Goal: Information Seeking & Learning: Compare options

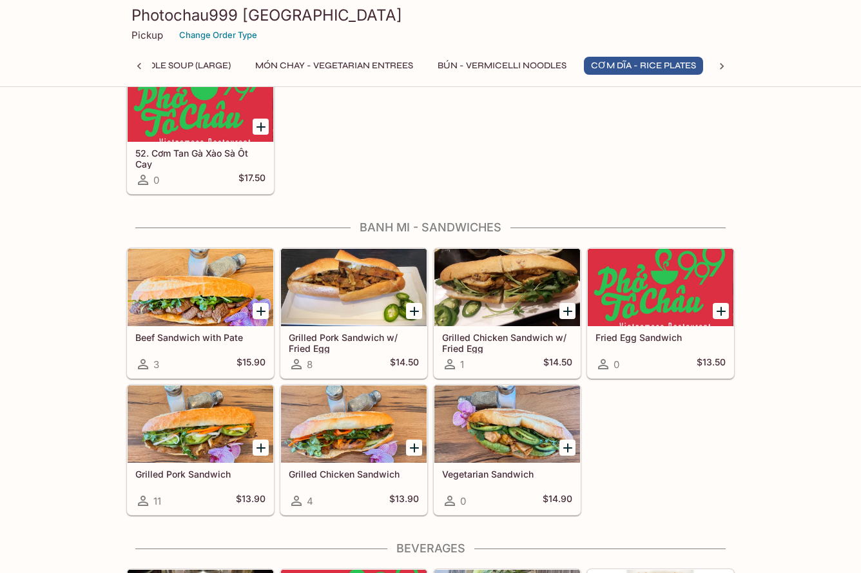
scroll to position [2514, 0]
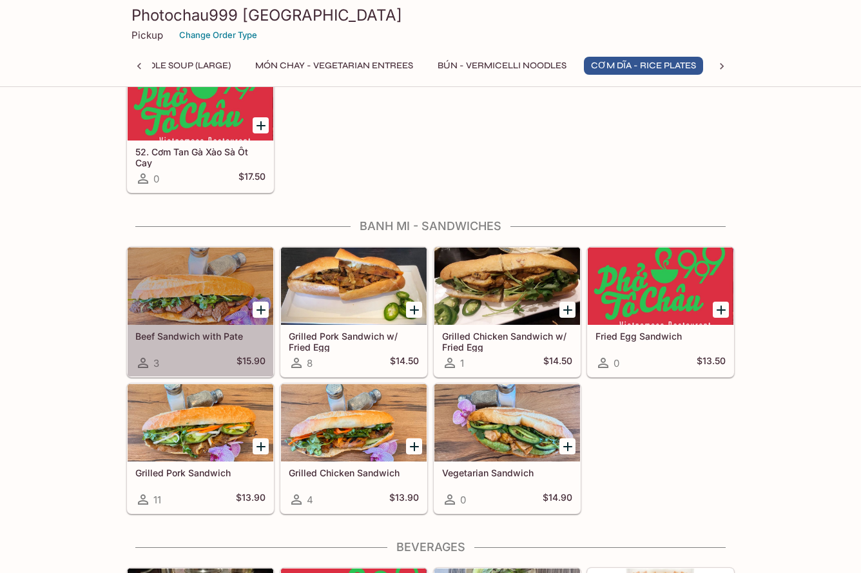
click at [176, 302] on div at bounding box center [201, 285] width 146 height 77
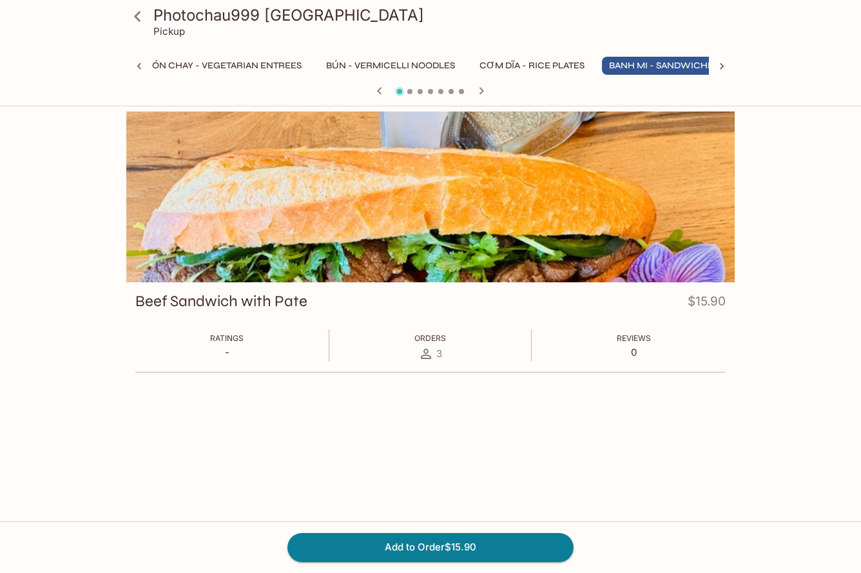
scroll to position [0, 344]
click at [241, 63] on button "MÓN CHAY - Vegetarian Entrees" at bounding box center [199, 66] width 172 height 18
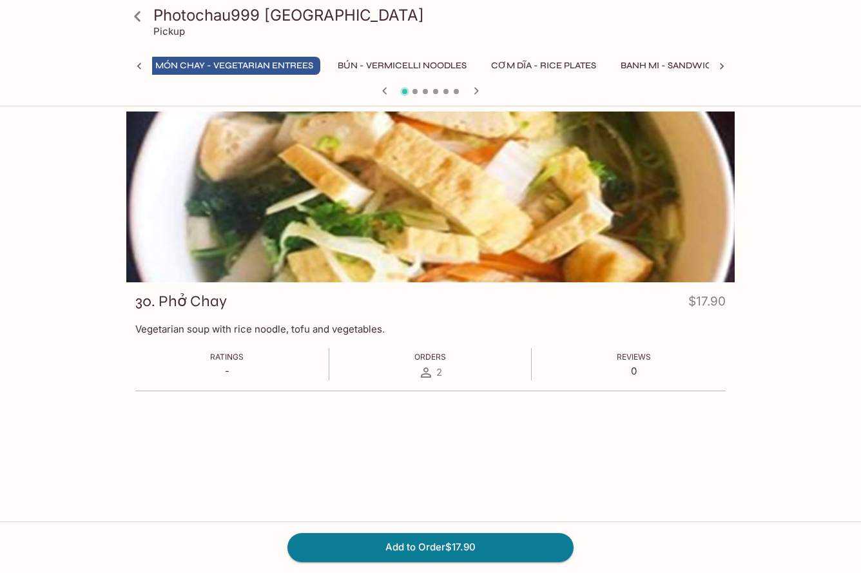
scroll to position [0, 307]
click at [136, 14] on icon at bounding box center [137, 16] width 23 height 23
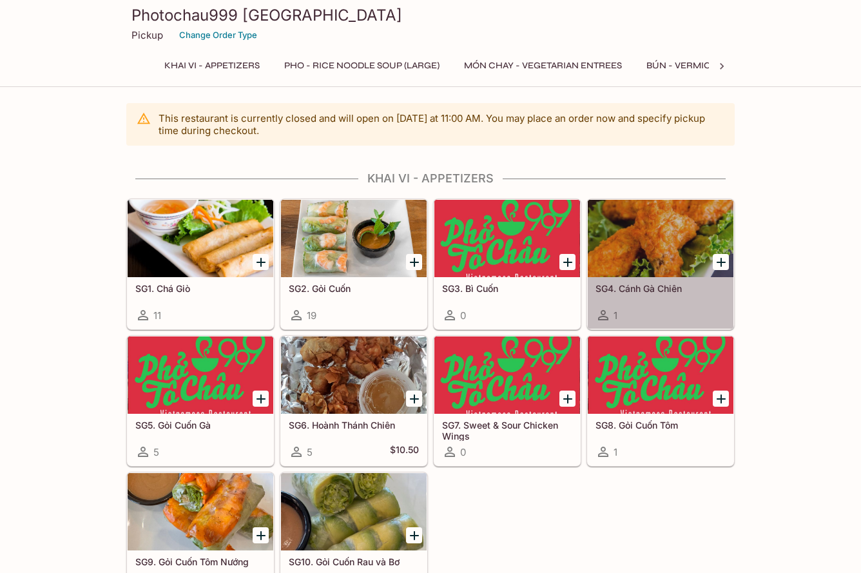
click at [654, 235] on div at bounding box center [661, 238] width 146 height 77
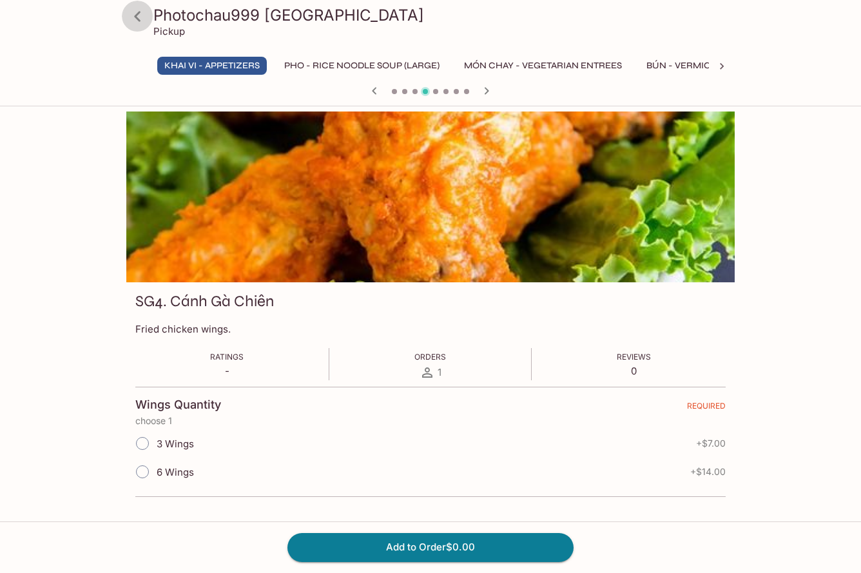
click at [142, 18] on icon at bounding box center [137, 16] width 23 height 23
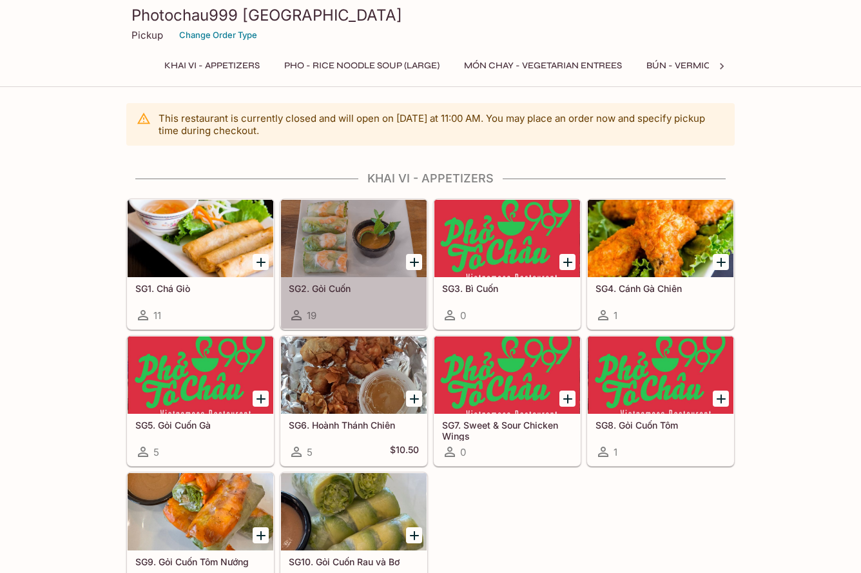
click at [347, 240] on div at bounding box center [354, 238] width 146 height 77
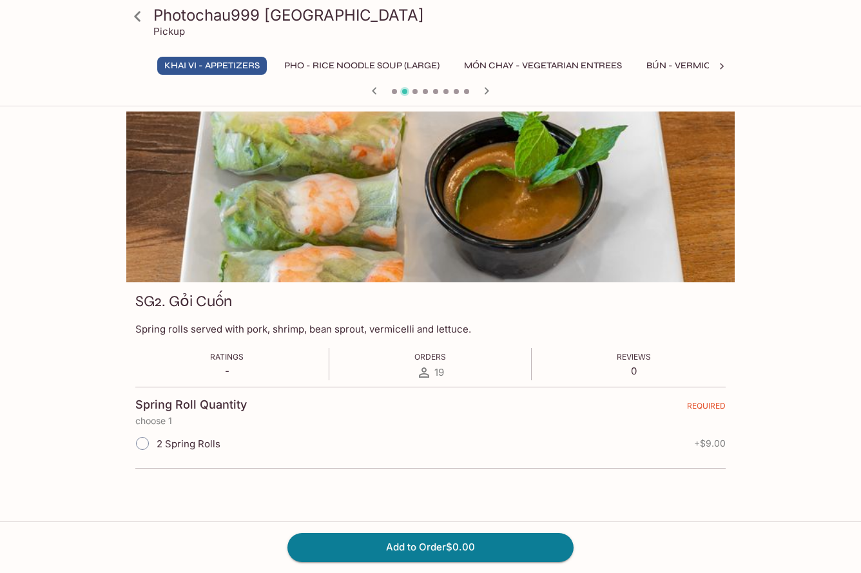
click at [143, 15] on icon at bounding box center [137, 16] width 23 height 23
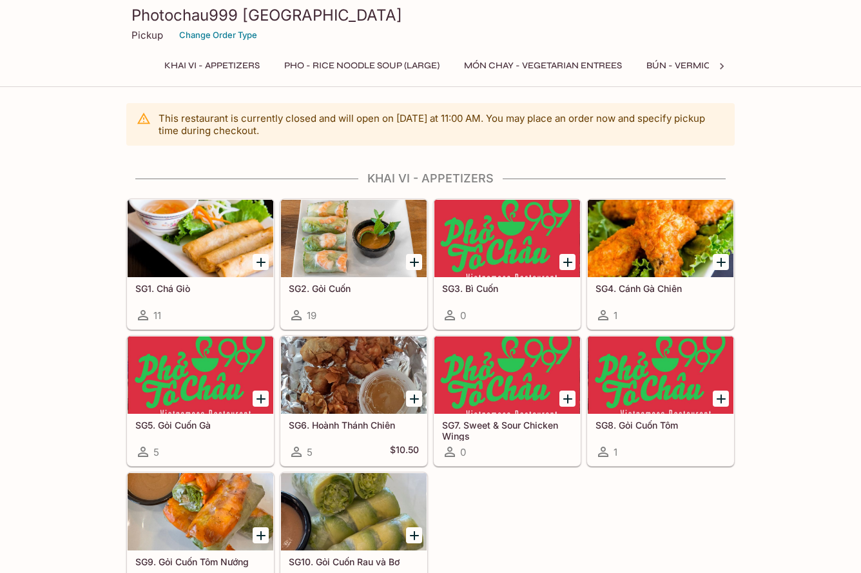
click at [339, 361] on div at bounding box center [354, 374] width 146 height 77
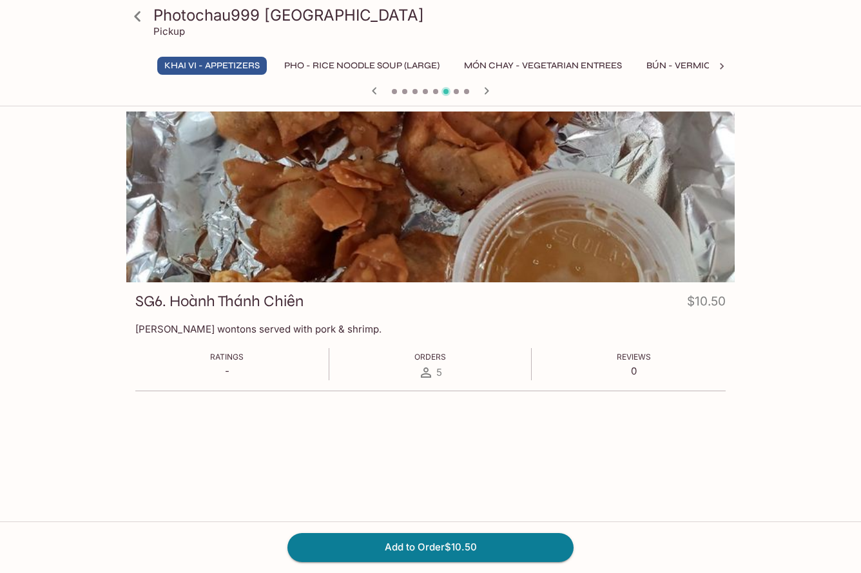
click at [140, 21] on icon at bounding box center [137, 16] width 6 height 10
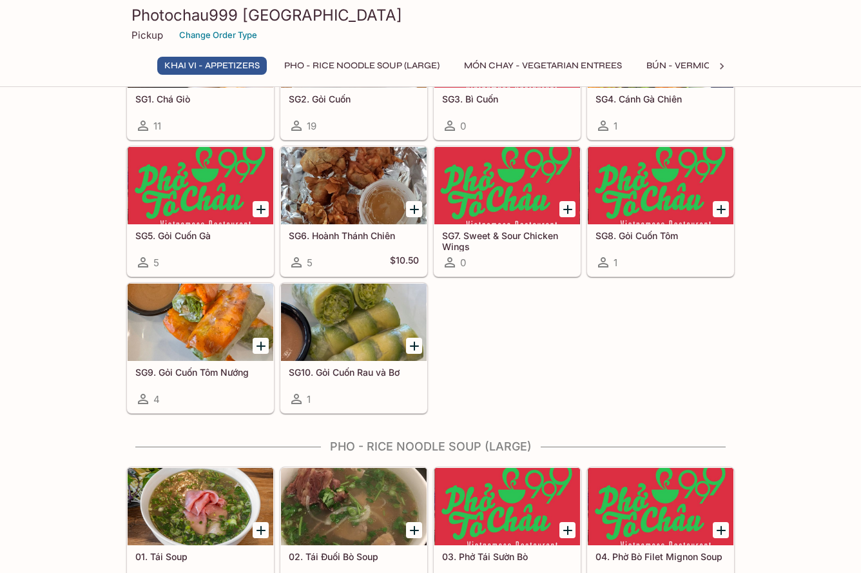
scroll to position [193, 0]
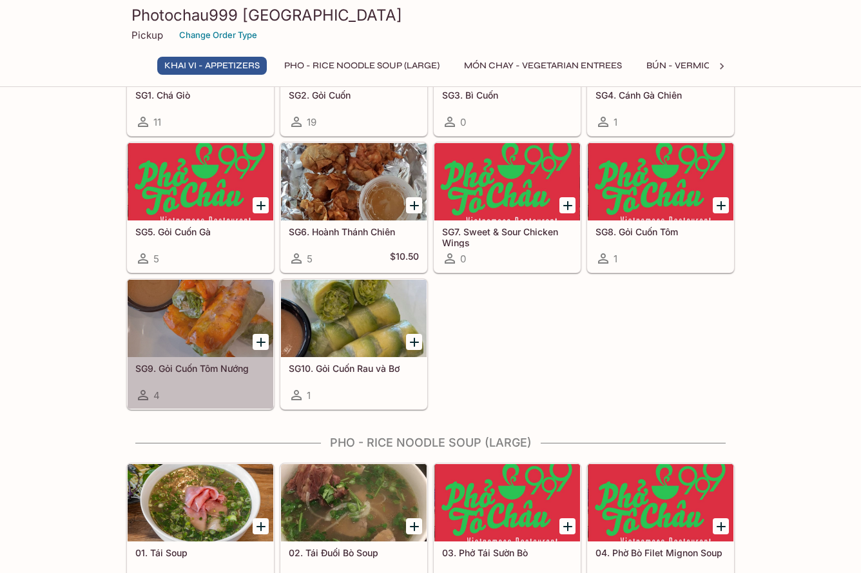
click at [215, 327] on div at bounding box center [201, 318] width 146 height 77
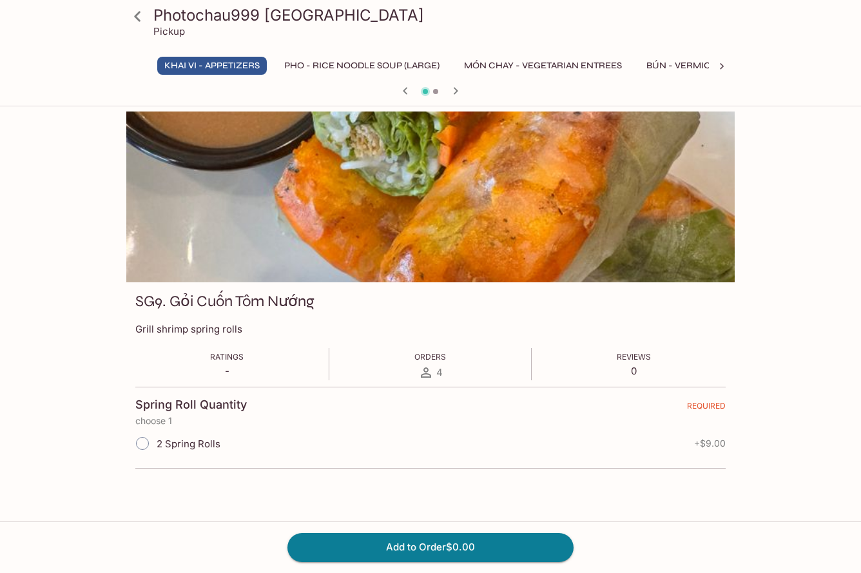
click at [137, 16] on icon at bounding box center [137, 16] width 23 height 23
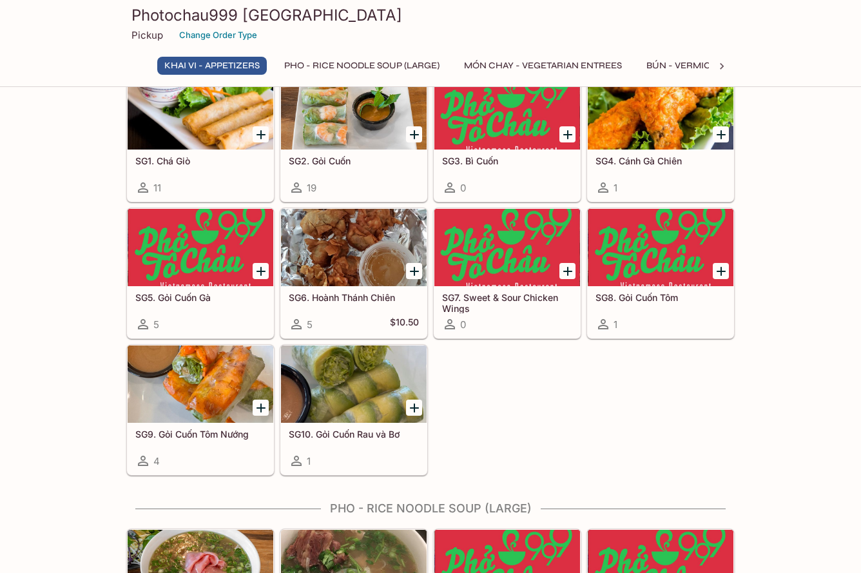
scroll to position [129, 0]
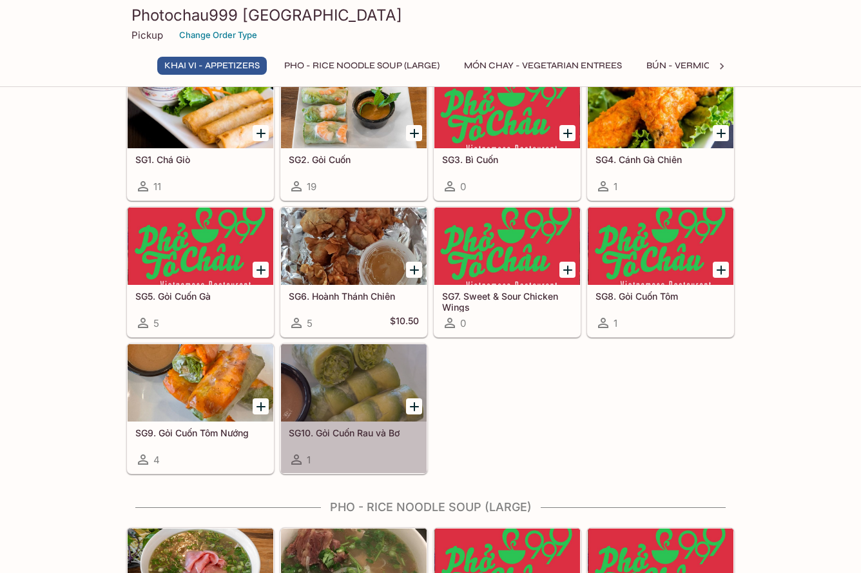
click at [340, 399] on div at bounding box center [354, 382] width 146 height 77
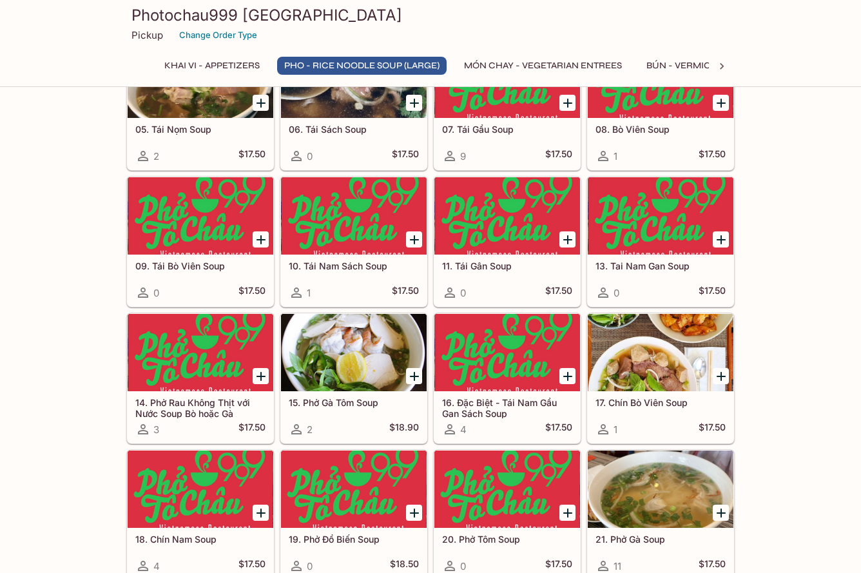
scroll to position [768, 0]
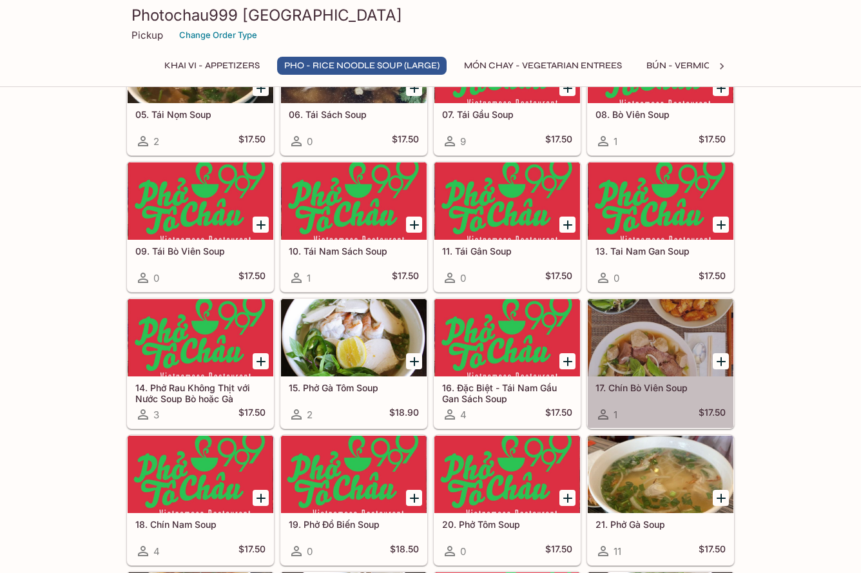
click at [672, 345] on div at bounding box center [661, 337] width 146 height 77
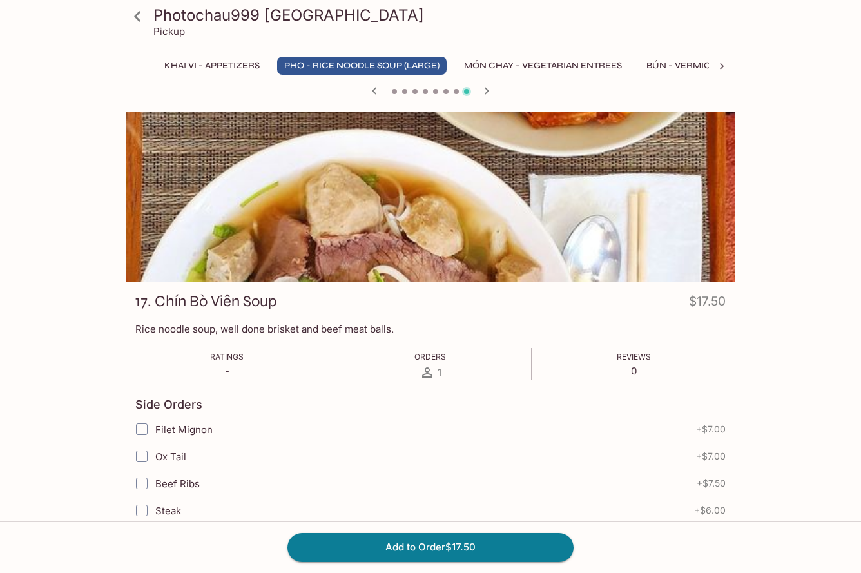
click at [142, 19] on icon at bounding box center [137, 16] width 23 height 23
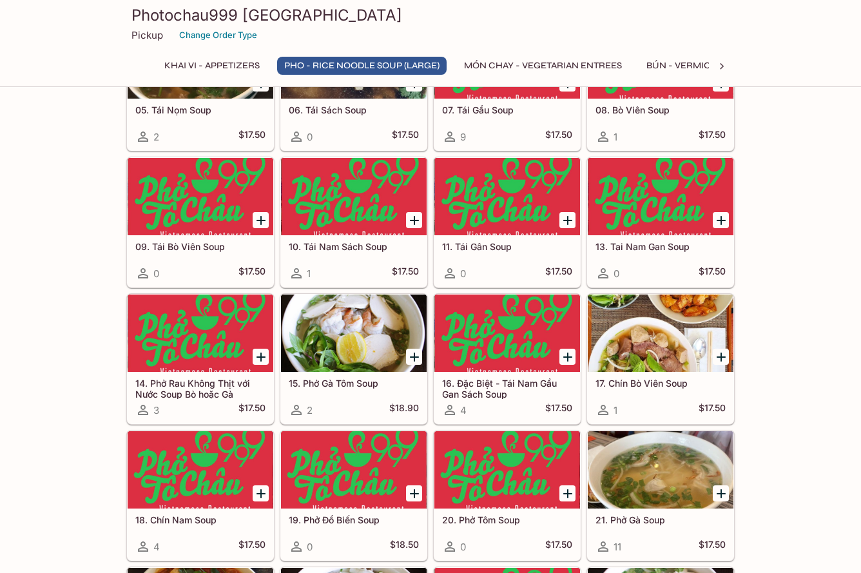
scroll to position [838, 0]
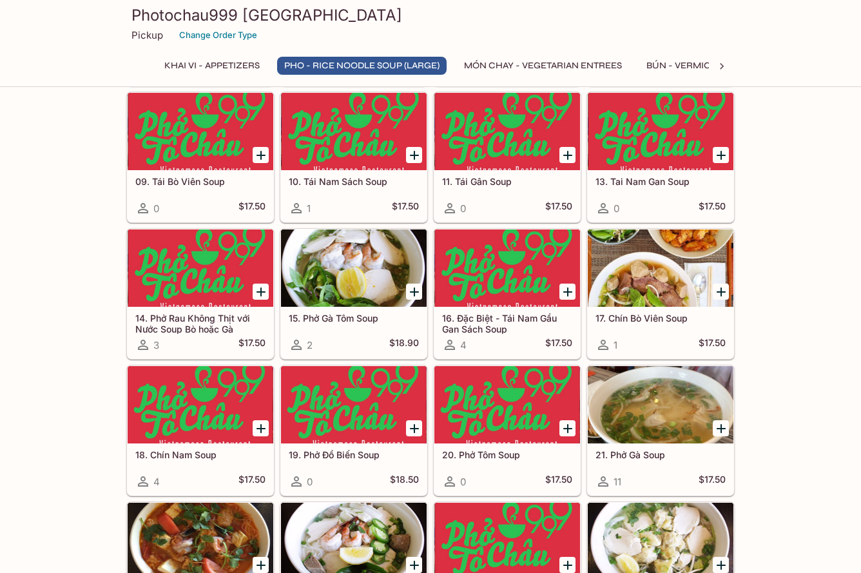
click at [357, 261] on div at bounding box center [354, 267] width 146 height 77
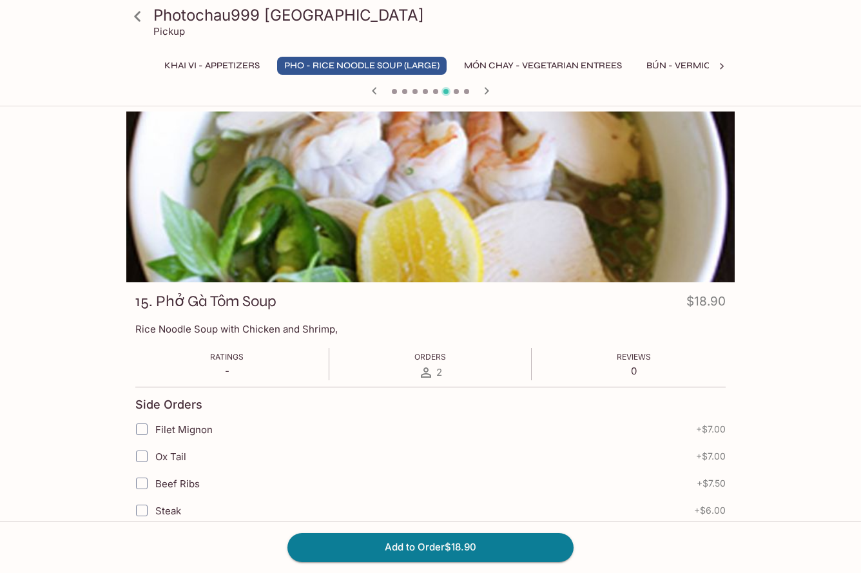
click at [142, 16] on icon at bounding box center [137, 16] width 23 height 23
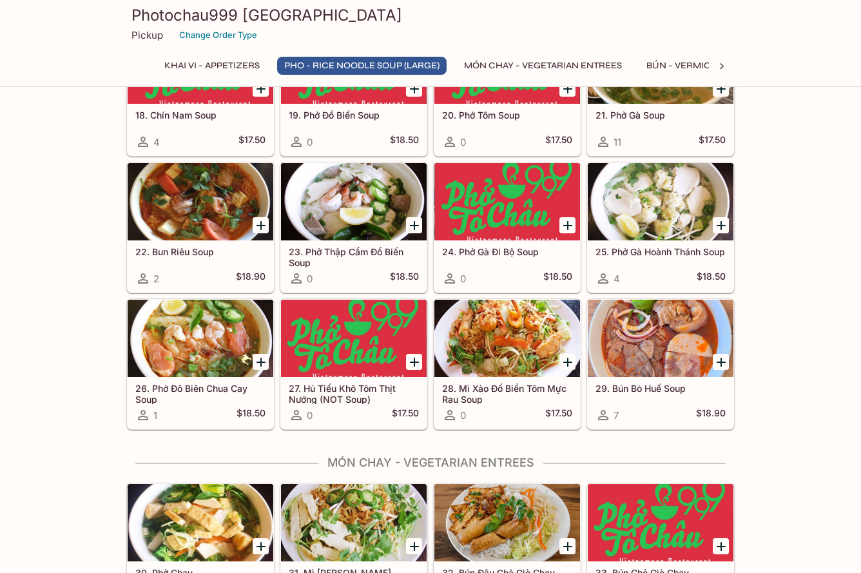
scroll to position [1225, 0]
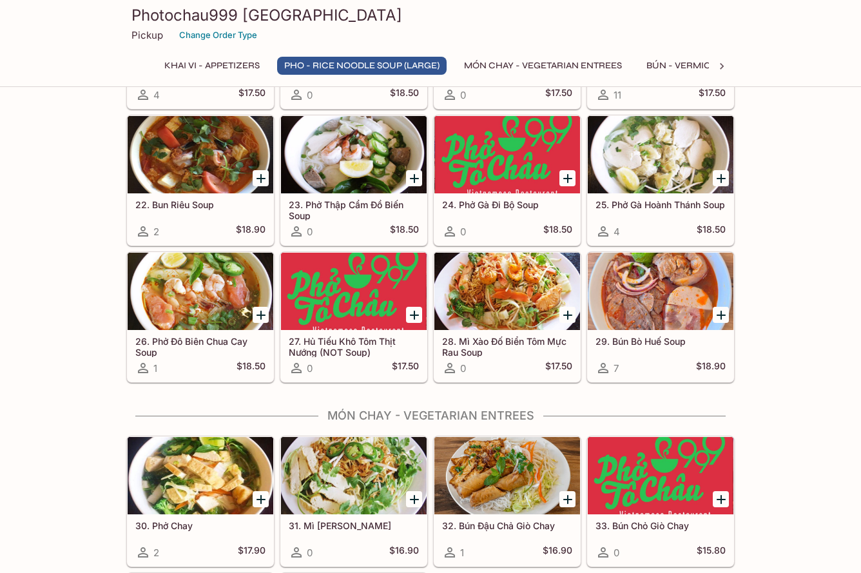
click at [209, 307] on div at bounding box center [201, 291] width 146 height 77
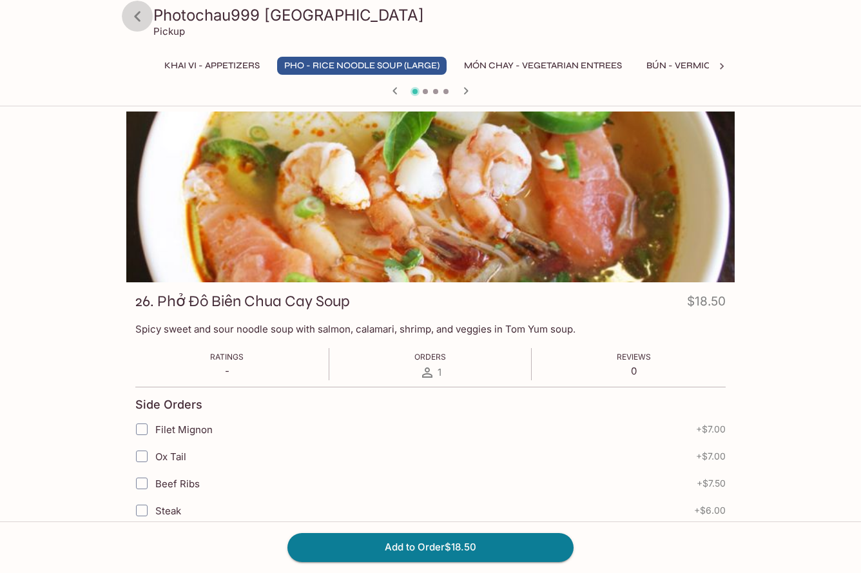
click at [140, 15] on icon at bounding box center [137, 16] width 23 height 23
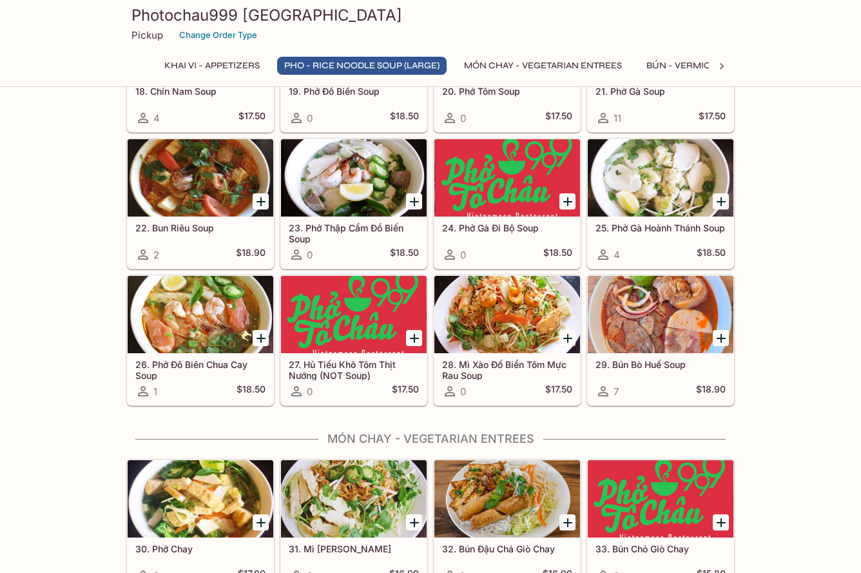
scroll to position [1225, 0]
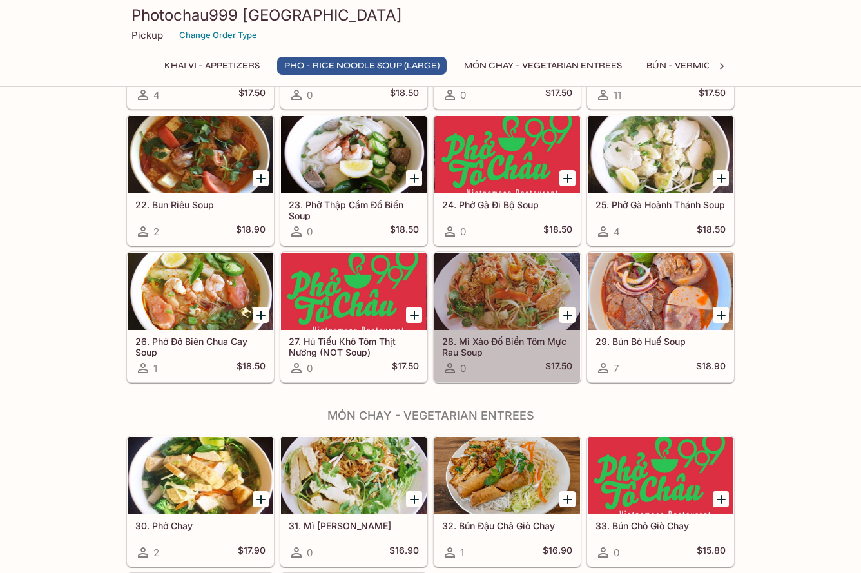
click at [507, 291] on div at bounding box center [507, 291] width 146 height 77
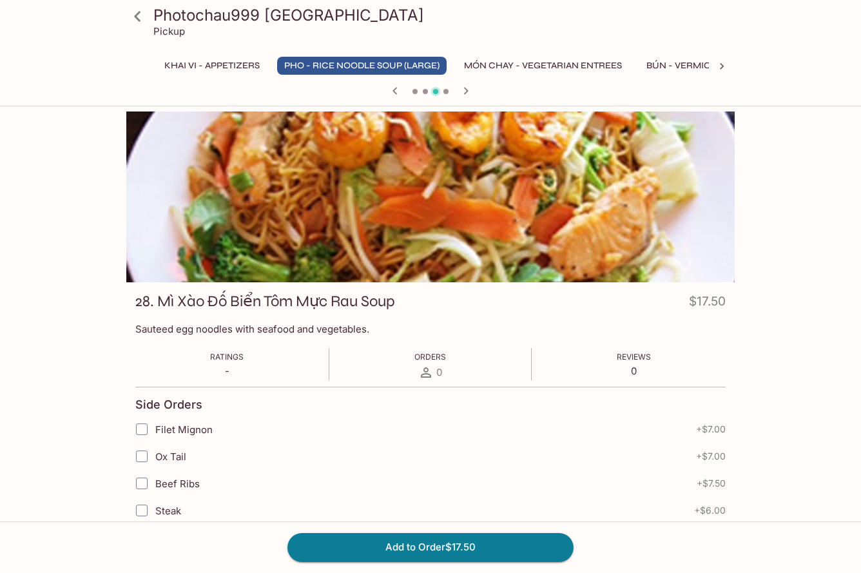
click at [140, 15] on icon at bounding box center [137, 16] width 23 height 23
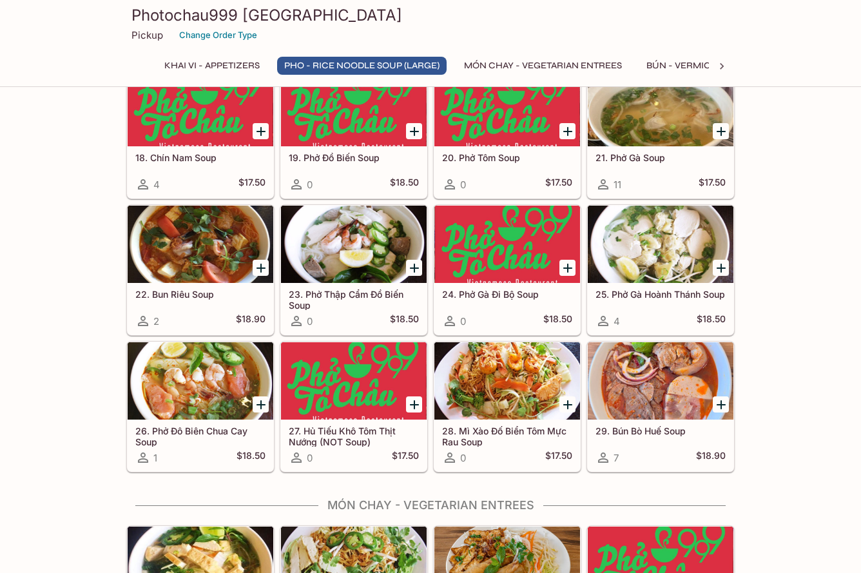
scroll to position [1289, 0]
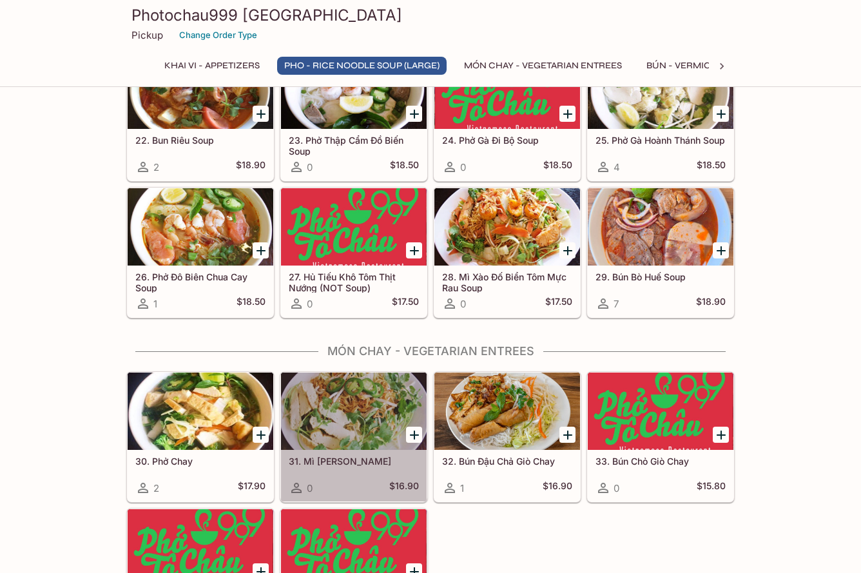
click at [334, 424] on div at bounding box center [354, 411] width 146 height 77
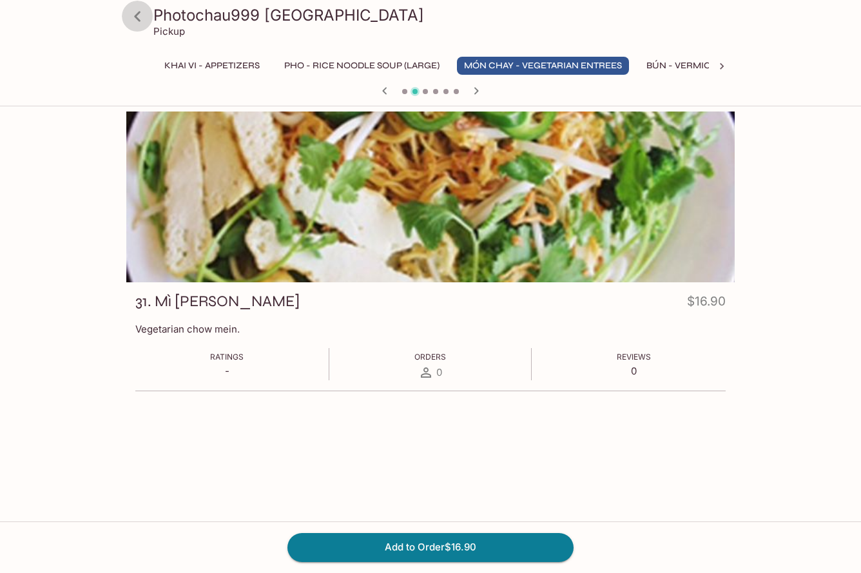
click at [139, 12] on icon at bounding box center [137, 16] width 6 height 10
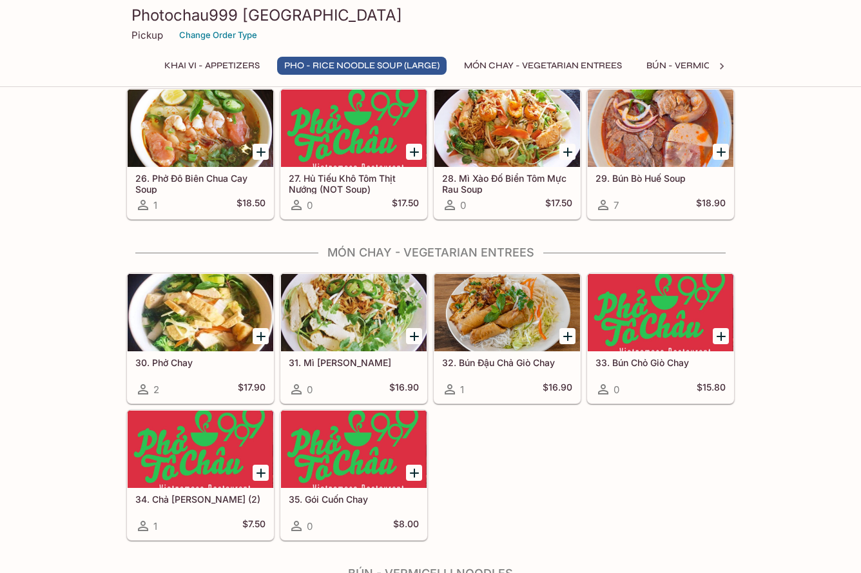
scroll to position [1353, 0]
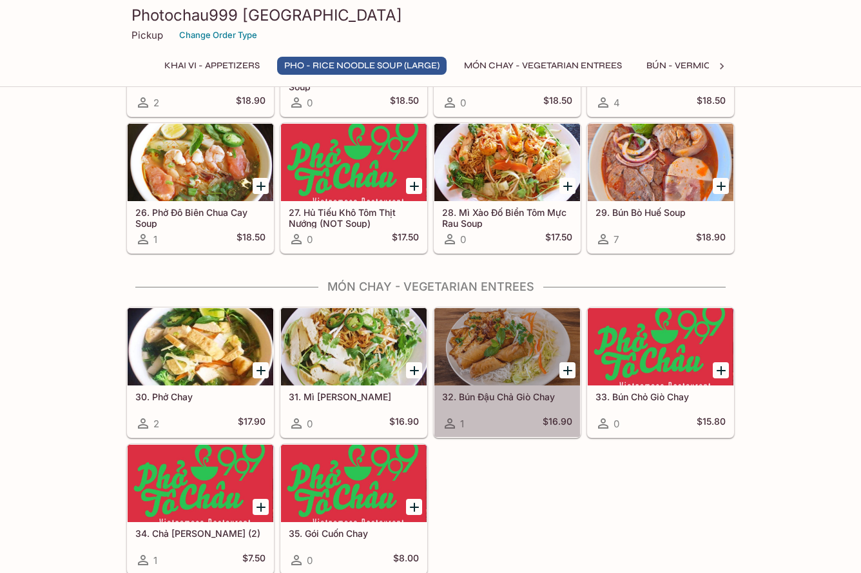
click at [519, 342] on div at bounding box center [507, 346] width 146 height 77
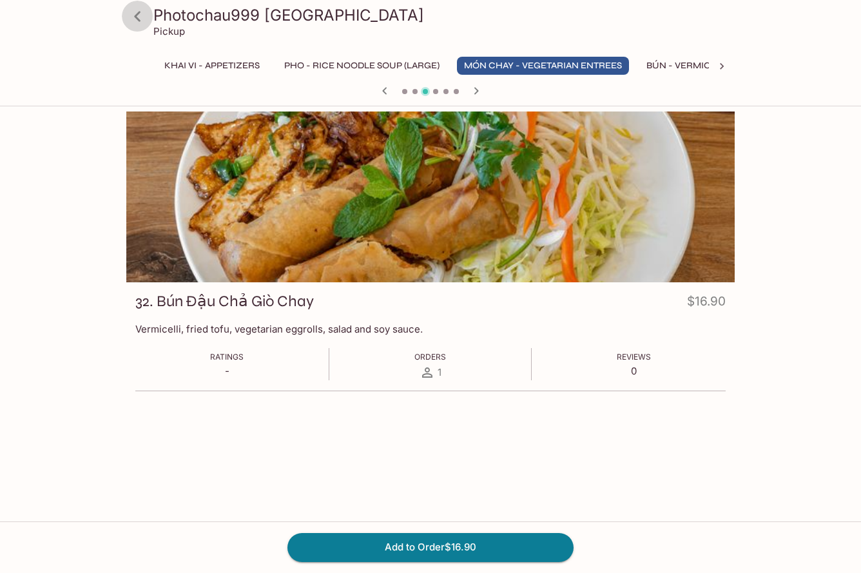
click at [138, 17] on icon at bounding box center [137, 16] width 23 height 23
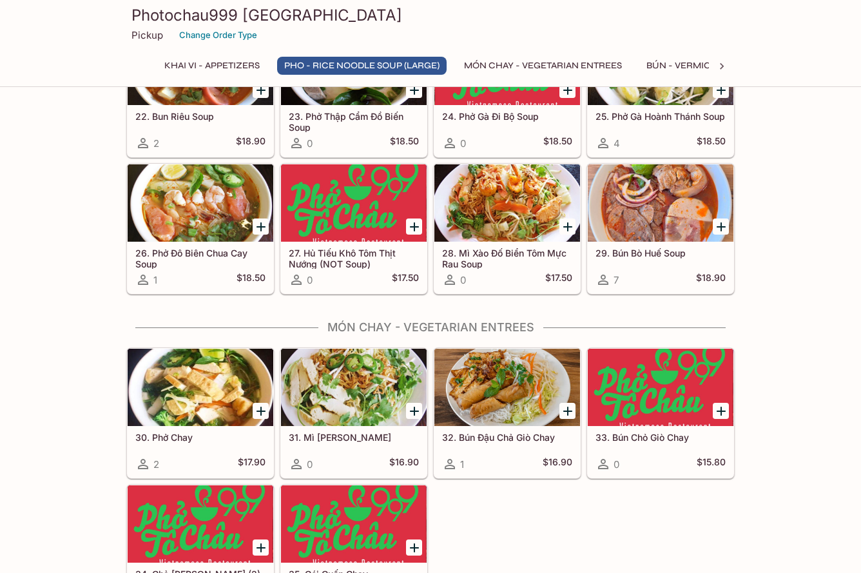
scroll to position [1353, 0]
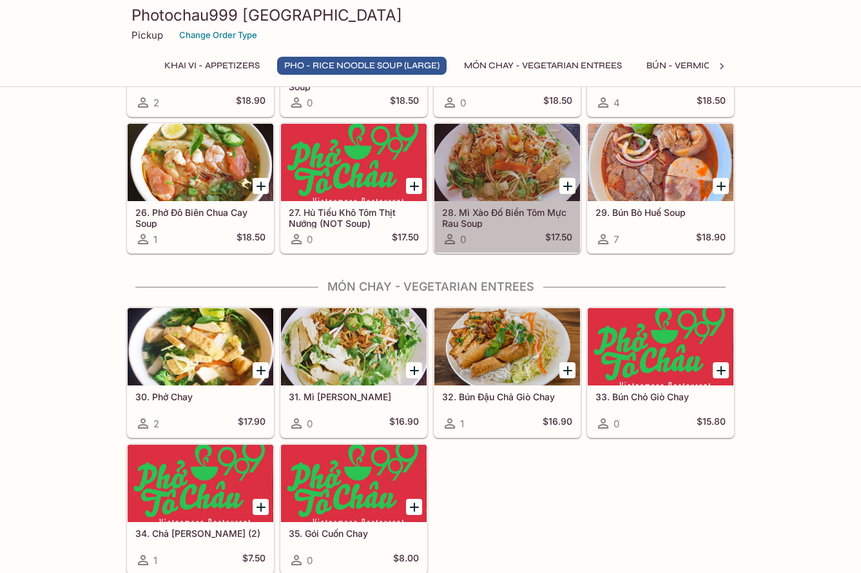
click at [489, 167] on div at bounding box center [507, 162] width 146 height 77
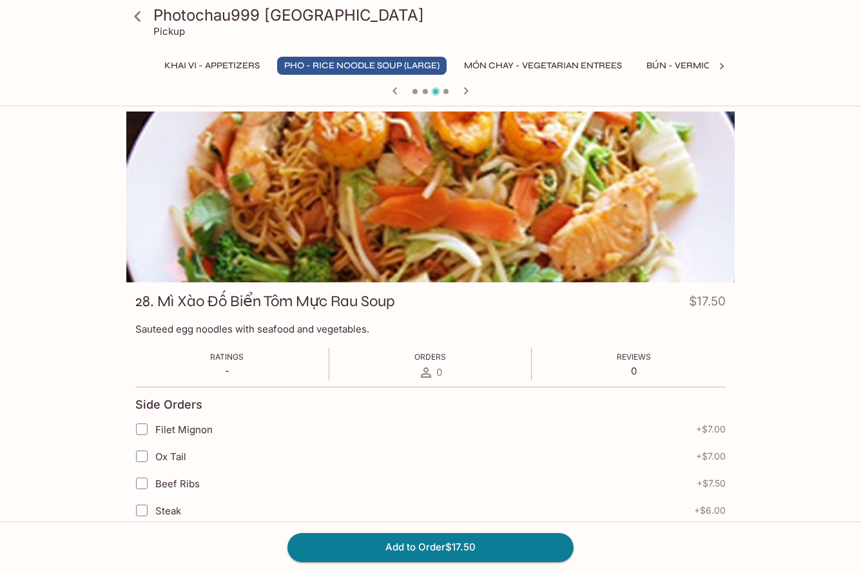
click at [137, 11] on icon at bounding box center [137, 16] width 23 height 23
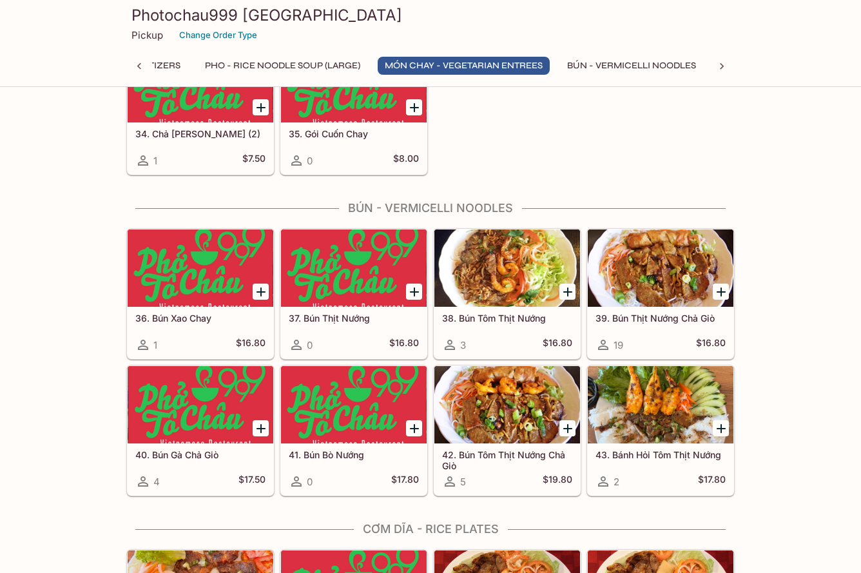
scroll to position [1740, 0]
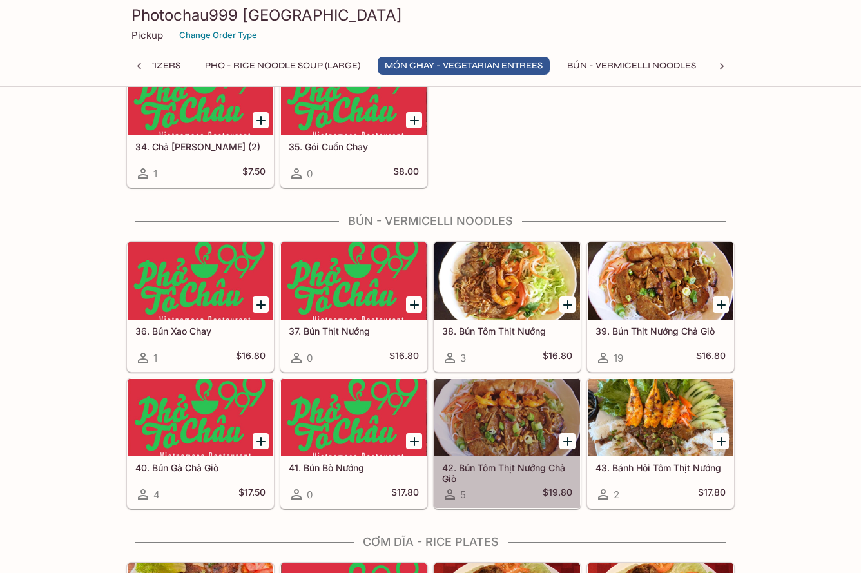
click at [458, 404] on div at bounding box center [507, 417] width 146 height 77
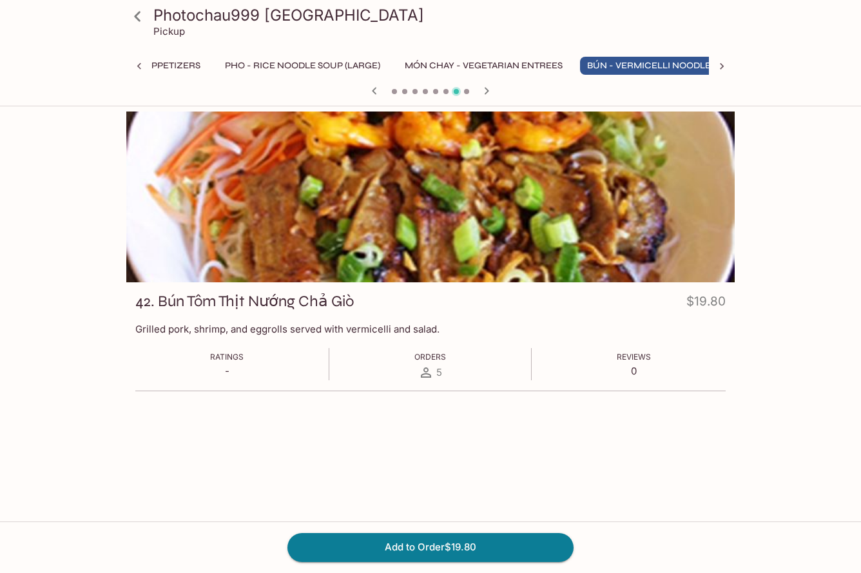
scroll to position [0, 79]
click at [133, 14] on icon at bounding box center [137, 16] width 23 height 23
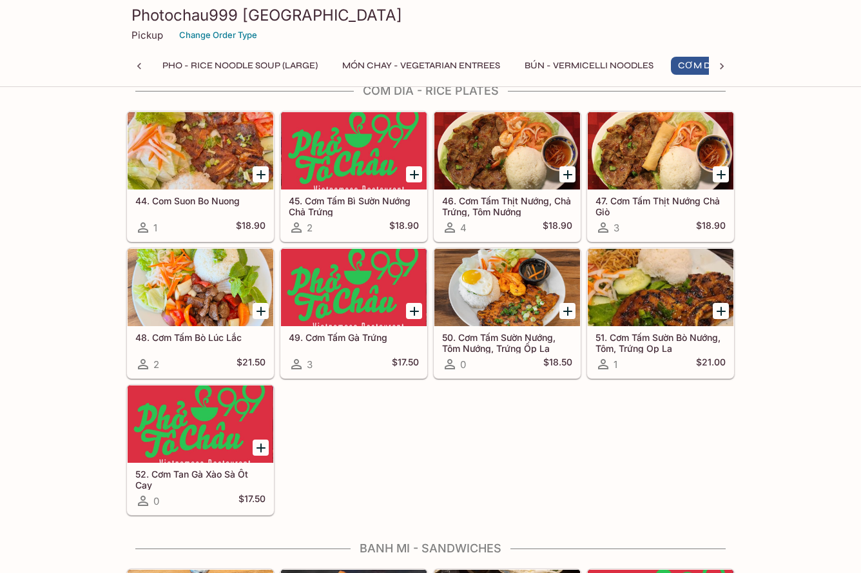
scroll to position [0, 209]
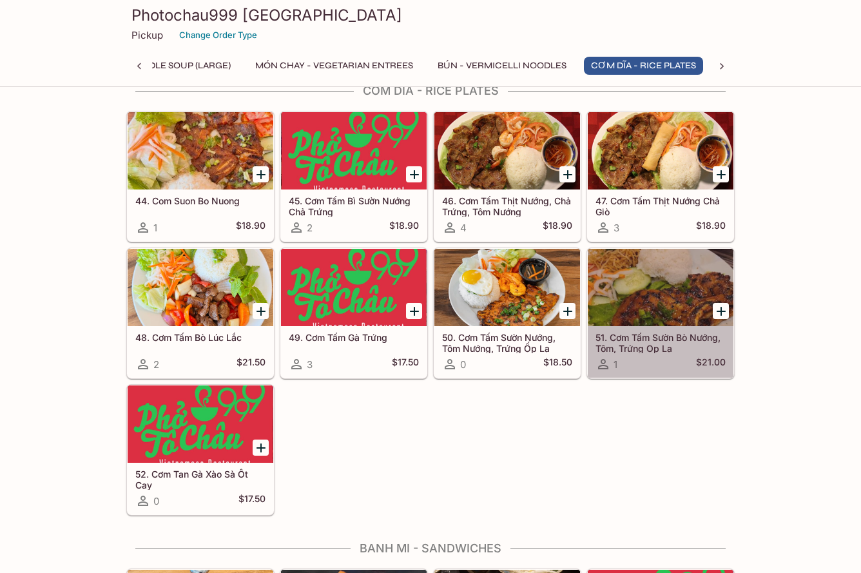
click at [676, 284] on div at bounding box center [661, 287] width 146 height 77
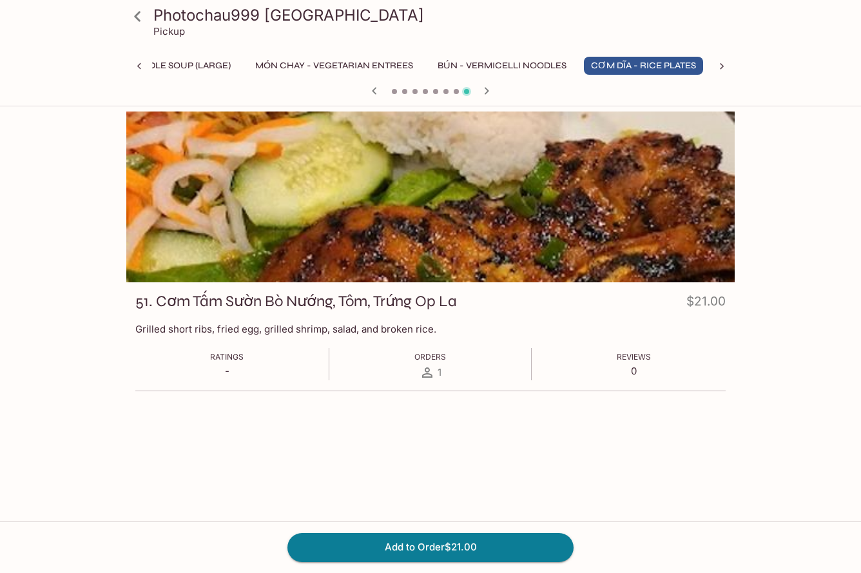
scroll to position [0, 209]
click at [492, 61] on button "BÚN - Vermicelli Noodles" at bounding box center [502, 66] width 143 height 18
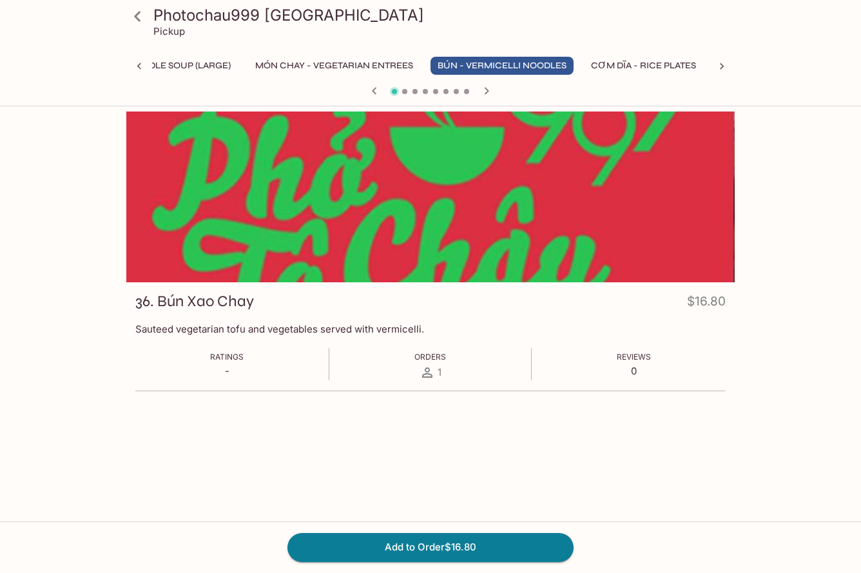
click at [140, 13] on icon at bounding box center [137, 16] width 23 height 23
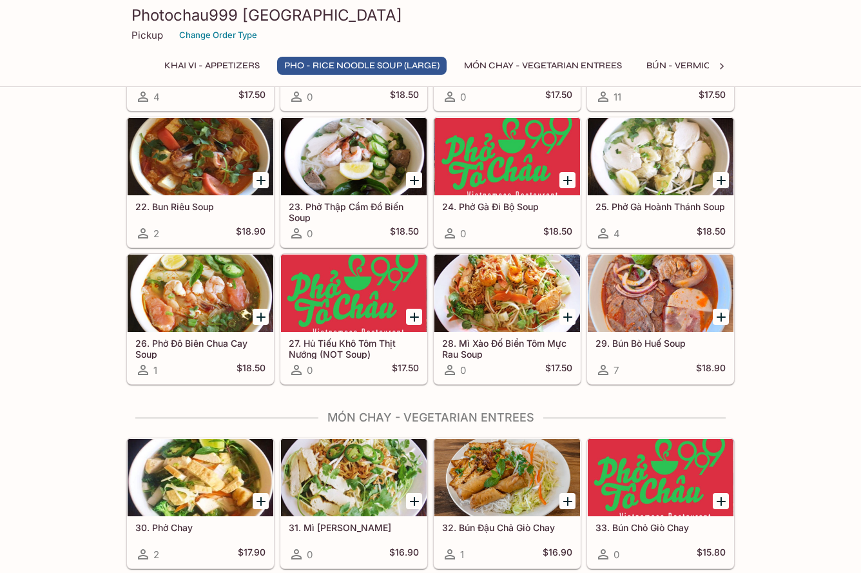
scroll to position [1225, 0]
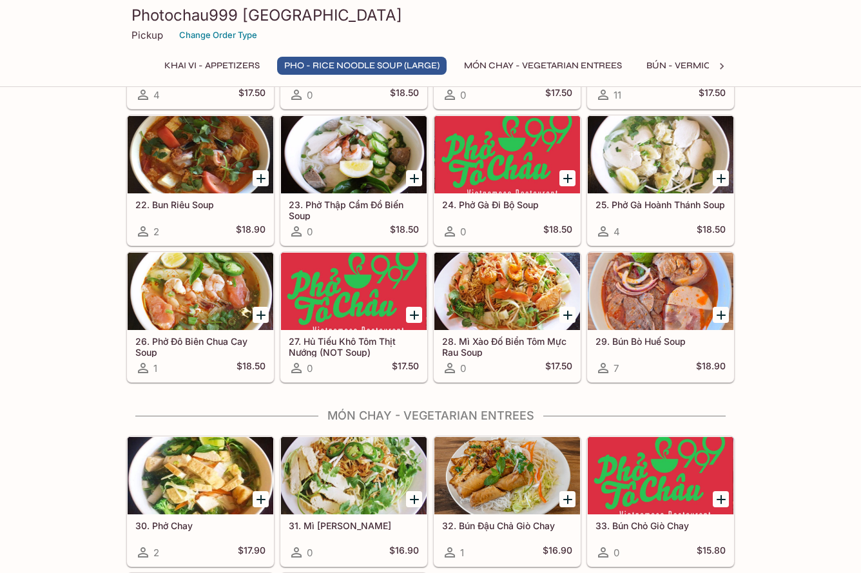
click at [641, 291] on div at bounding box center [661, 291] width 146 height 77
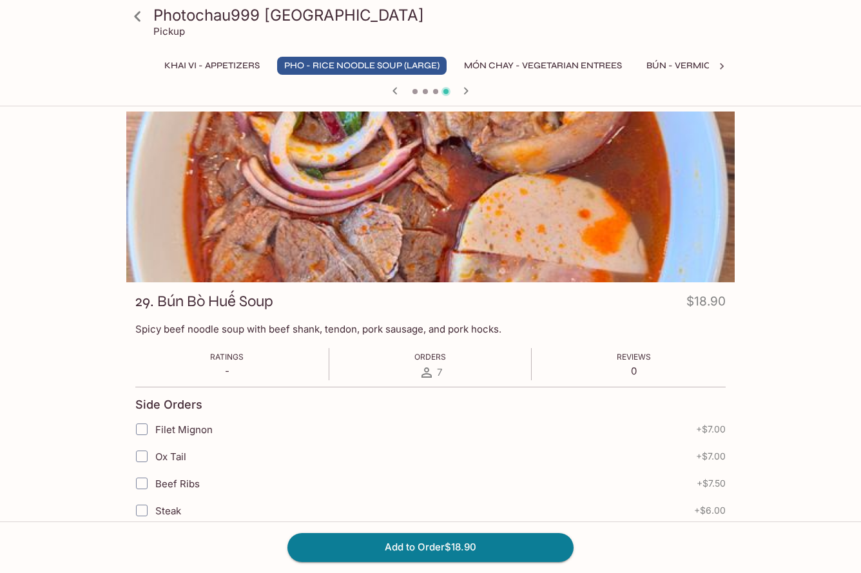
click at [356, 208] on div at bounding box center [430, 196] width 608 height 171
click at [137, 11] on icon at bounding box center [137, 16] width 23 height 23
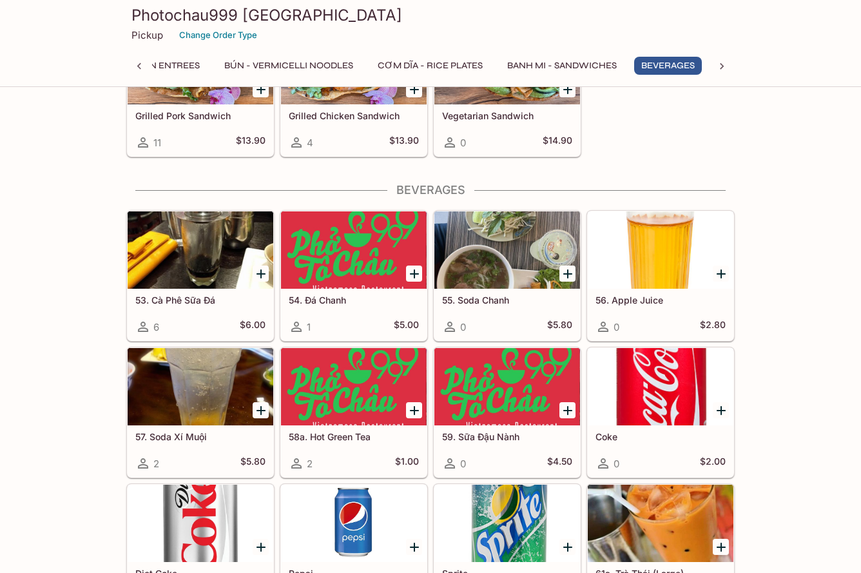
scroll to position [2870, 0]
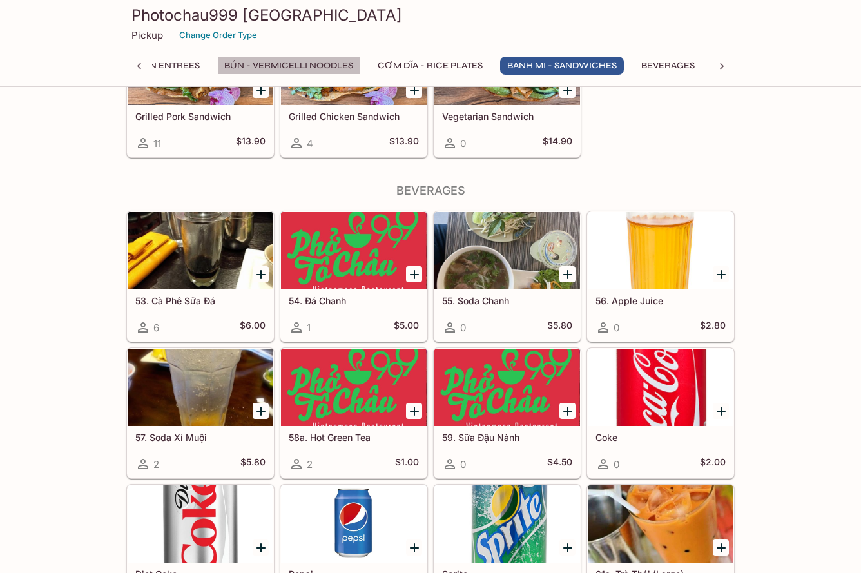
click at [296, 60] on button "BÚN - Vermicelli Noodles" at bounding box center [288, 66] width 143 height 18
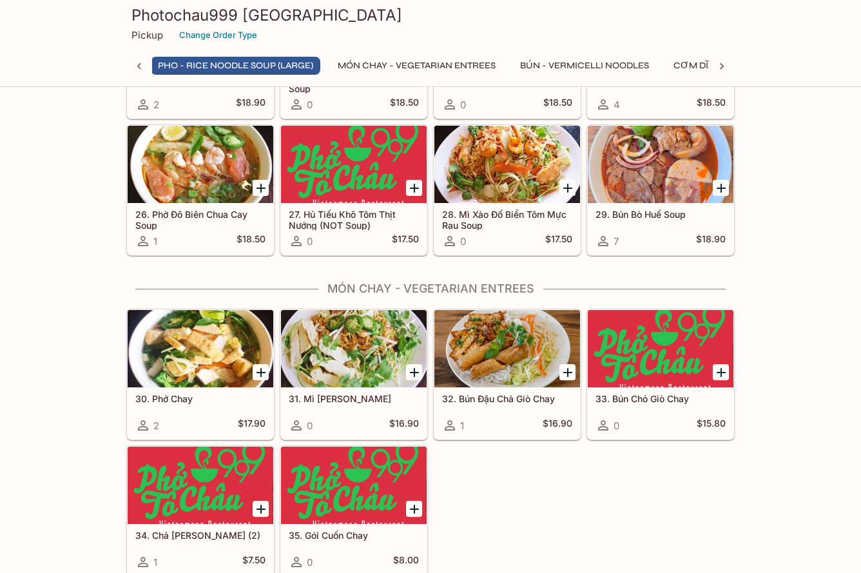
scroll to position [1329, 0]
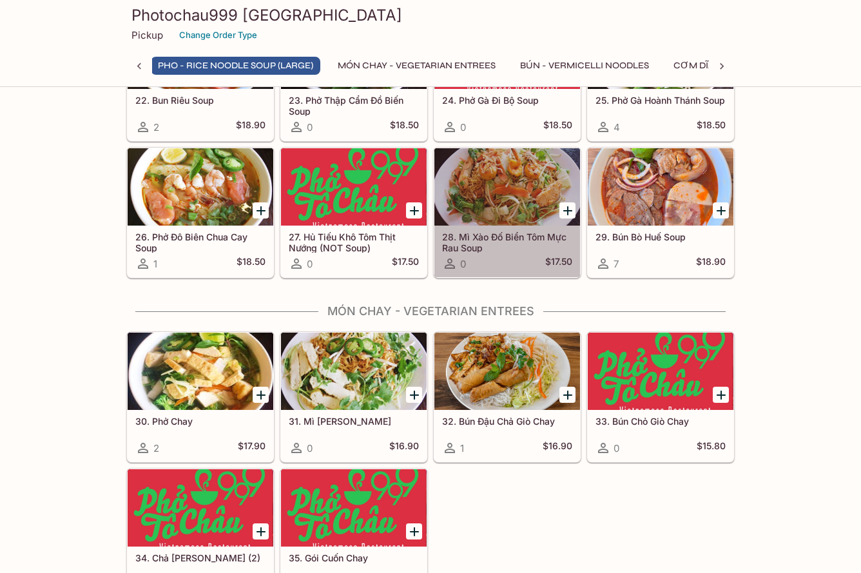
click at [523, 192] on div at bounding box center [507, 186] width 146 height 77
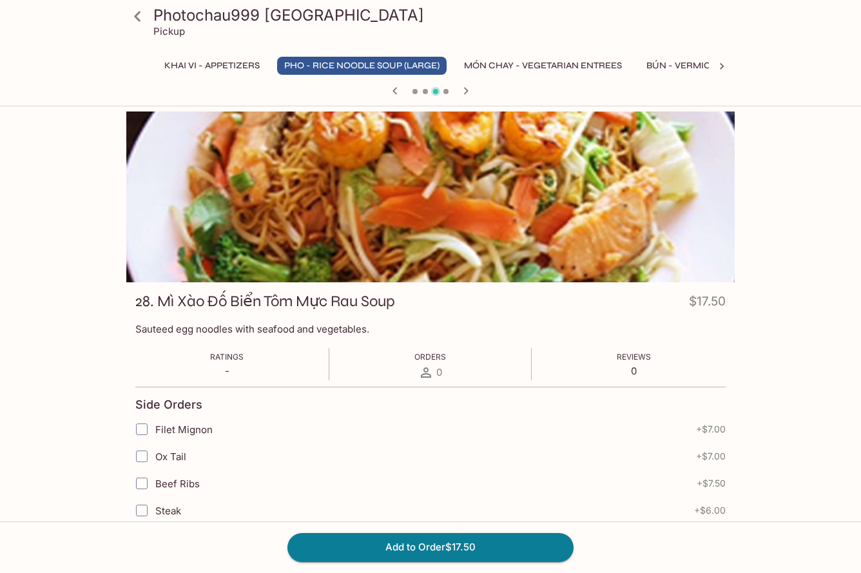
click at [146, 15] on icon at bounding box center [137, 16] width 23 height 23
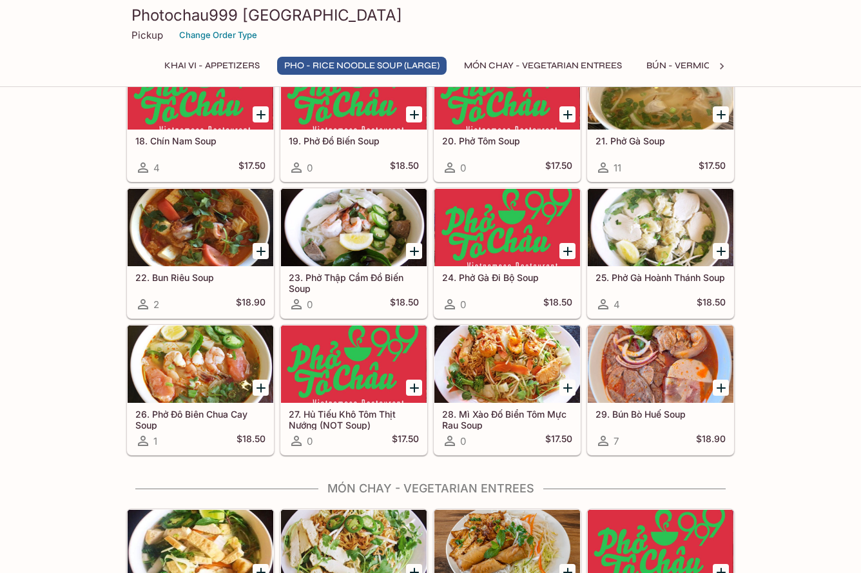
scroll to position [1160, 0]
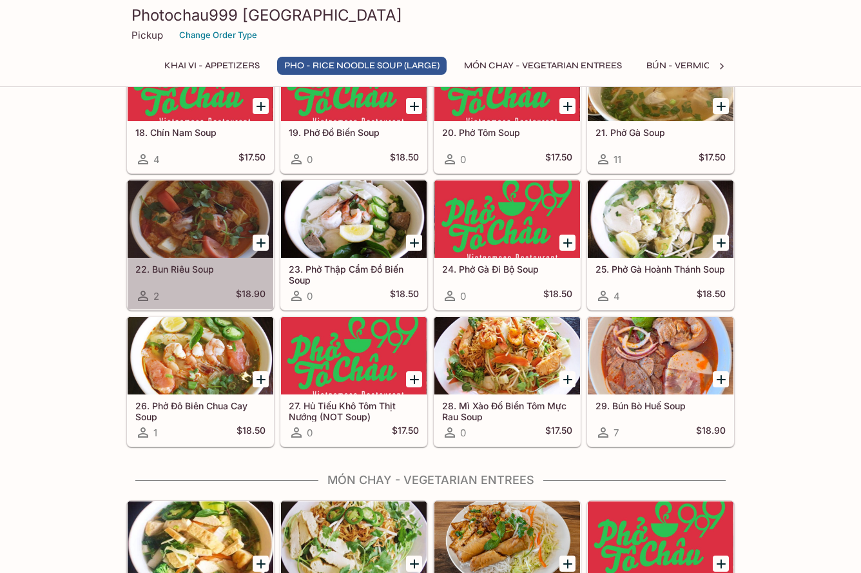
click at [208, 204] on div at bounding box center [201, 218] width 146 height 77
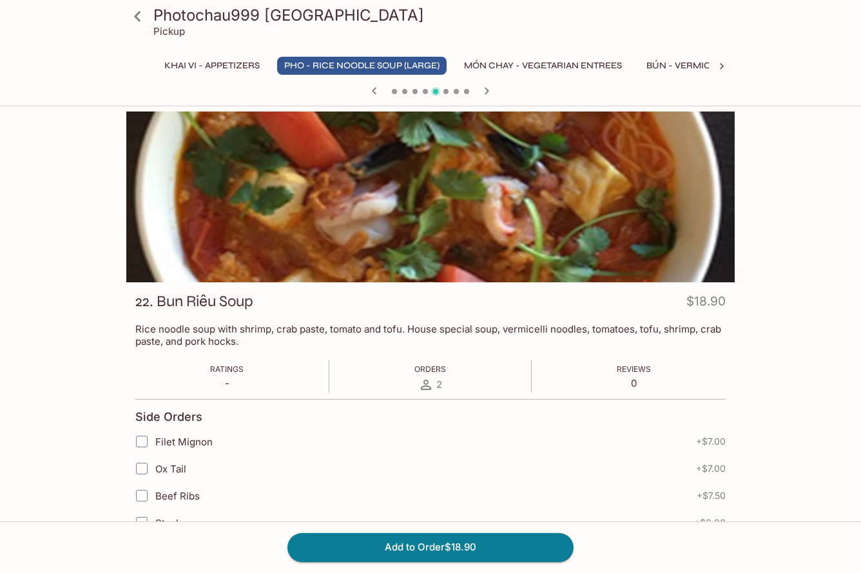
click at [135, 12] on icon at bounding box center [137, 16] width 23 height 23
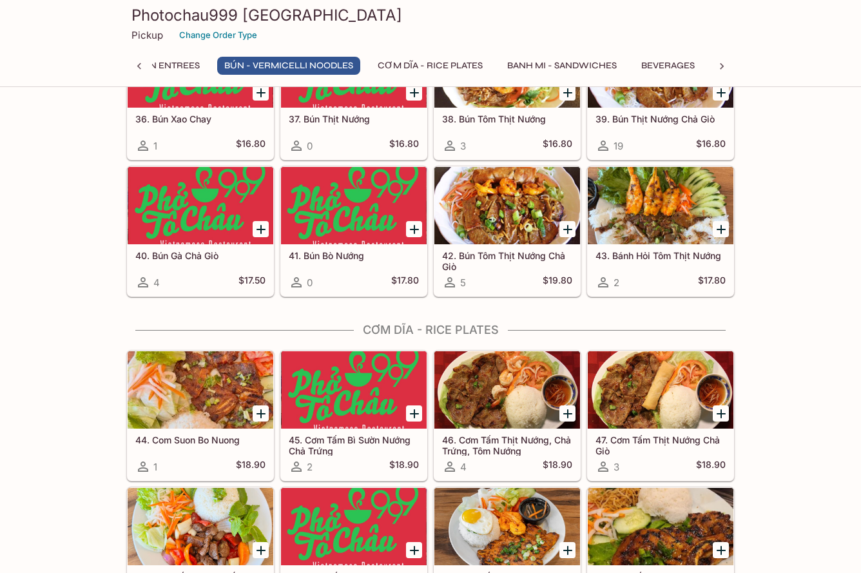
scroll to position [1933, 0]
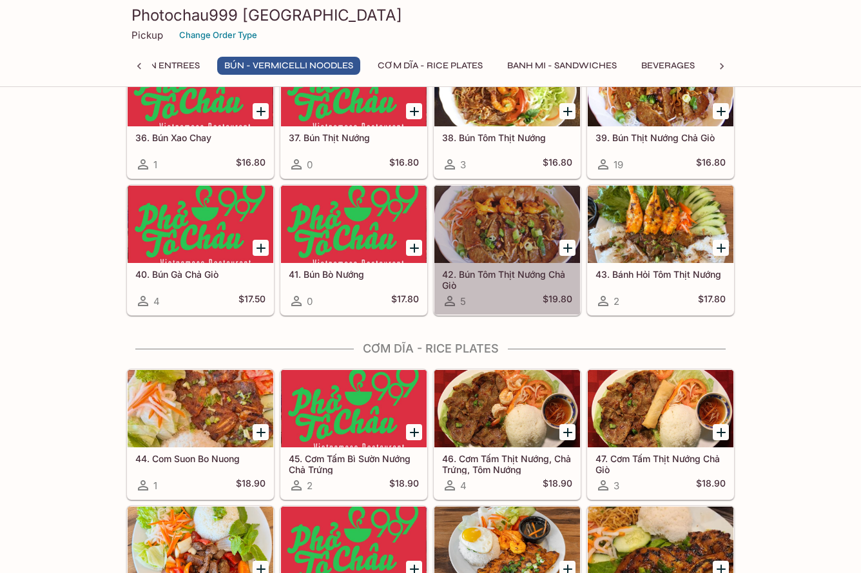
click at [497, 220] on div at bounding box center [507, 224] width 146 height 77
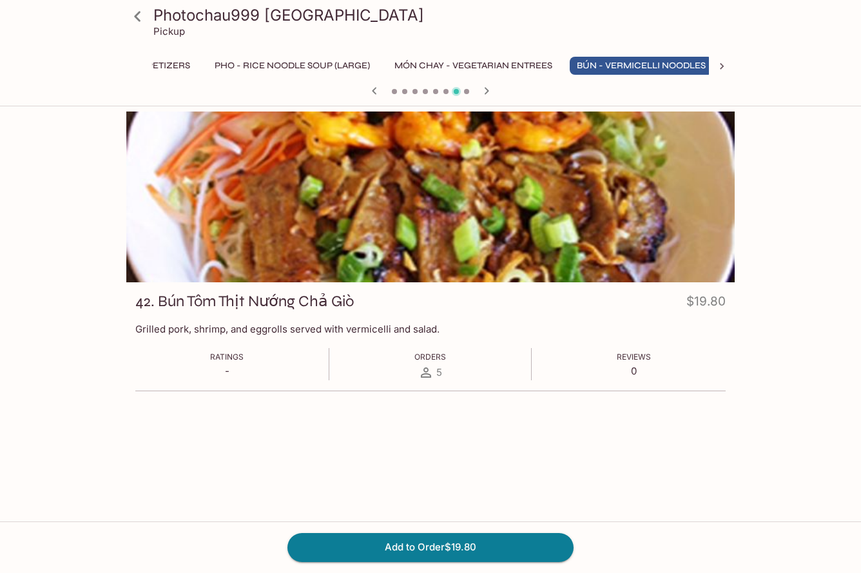
scroll to position [0, 79]
click at [137, 14] on icon at bounding box center [137, 16] width 6 height 10
